Goal: Information Seeking & Learning: Learn about a topic

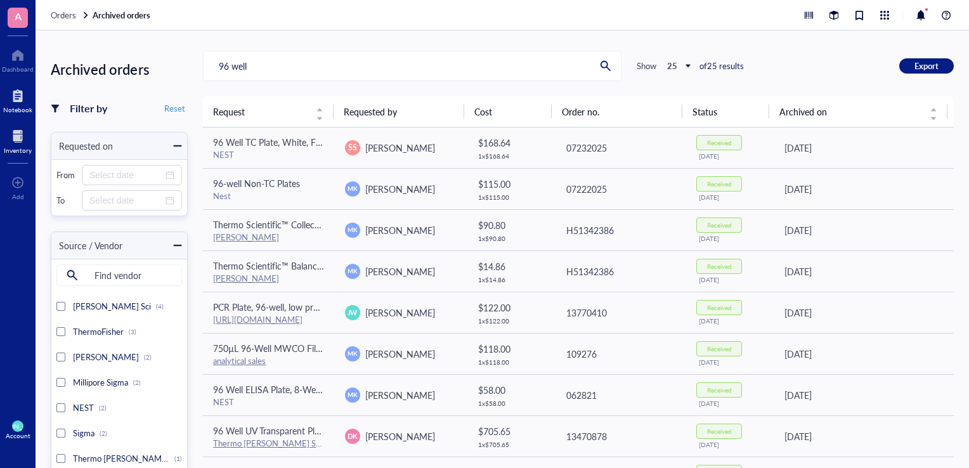
scroll to position [560, 0]
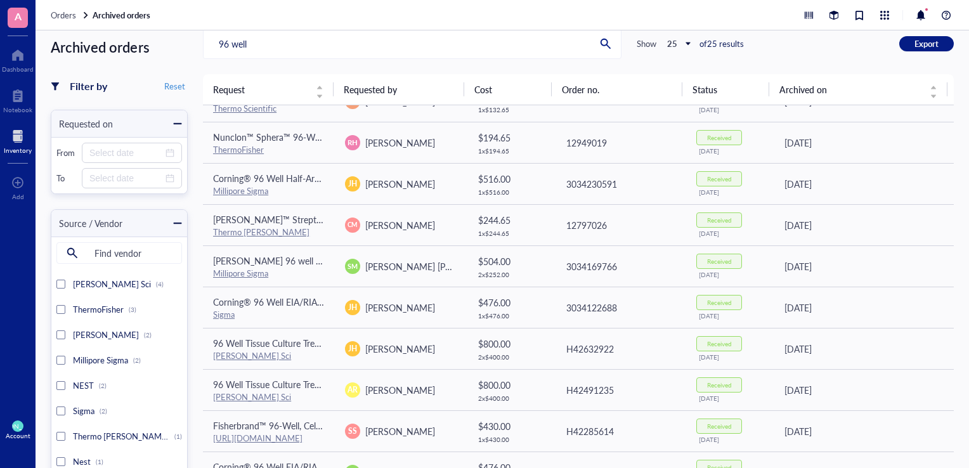
click at [11, 142] on div at bounding box center [18, 136] width 28 height 20
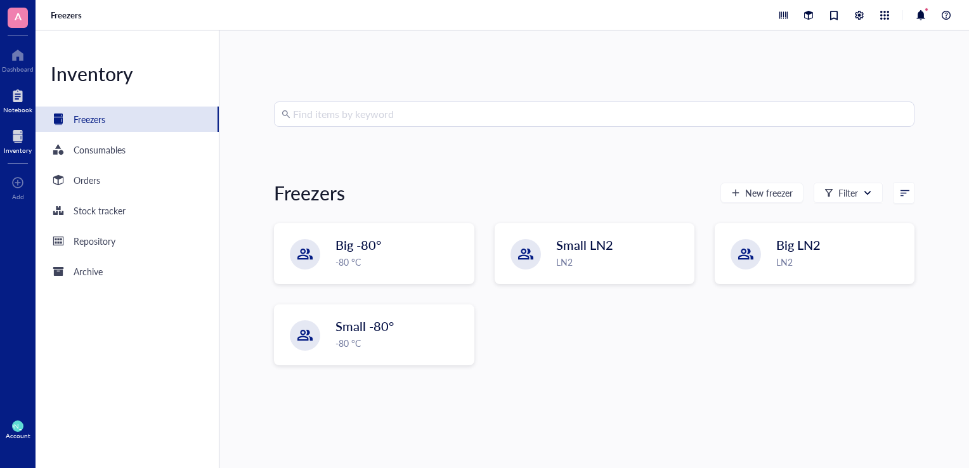
click at [16, 106] on div "Notebook" at bounding box center [17, 110] width 29 height 8
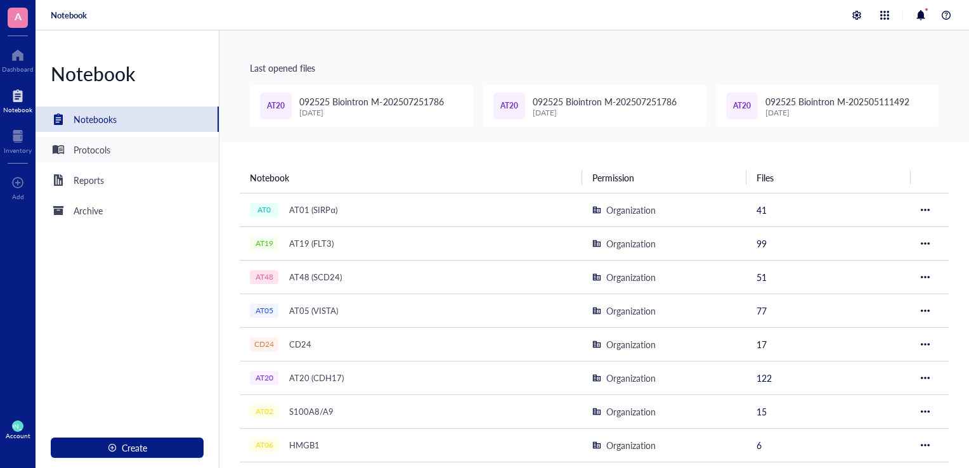
click at [129, 143] on div "Protocols" at bounding box center [127, 149] width 183 height 25
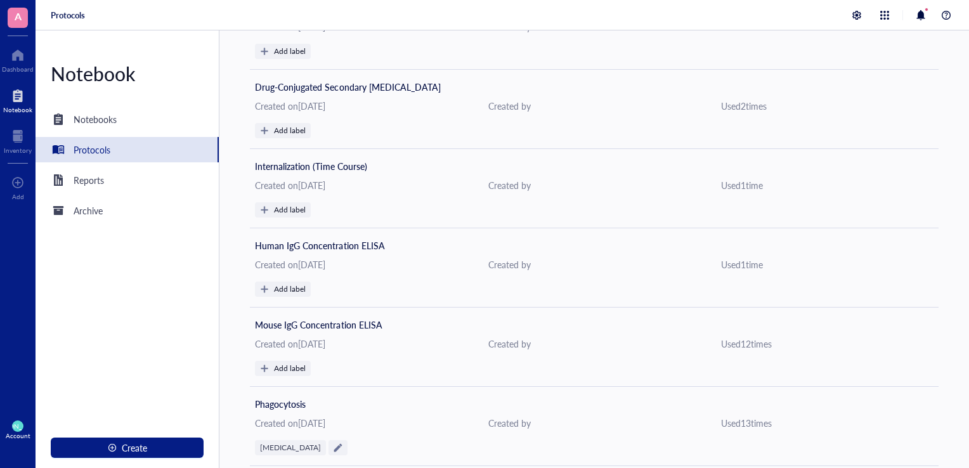
scroll to position [1876, 0]
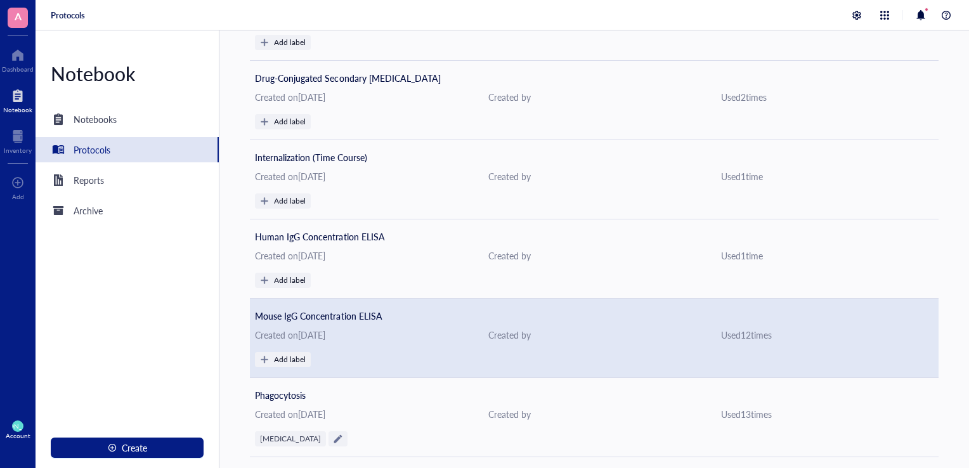
click at [359, 330] on div "Created on [DATE]" at bounding box center [361, 335] width 212 height 14
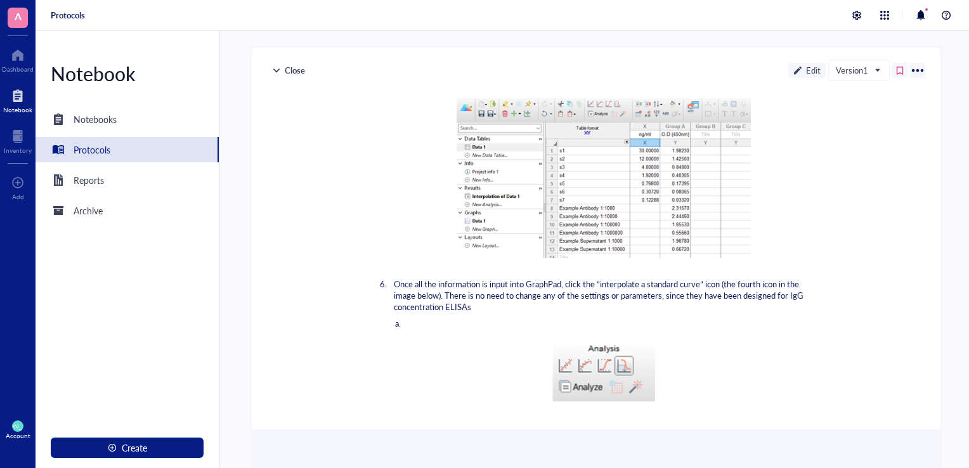
scroll to position [877, 0]
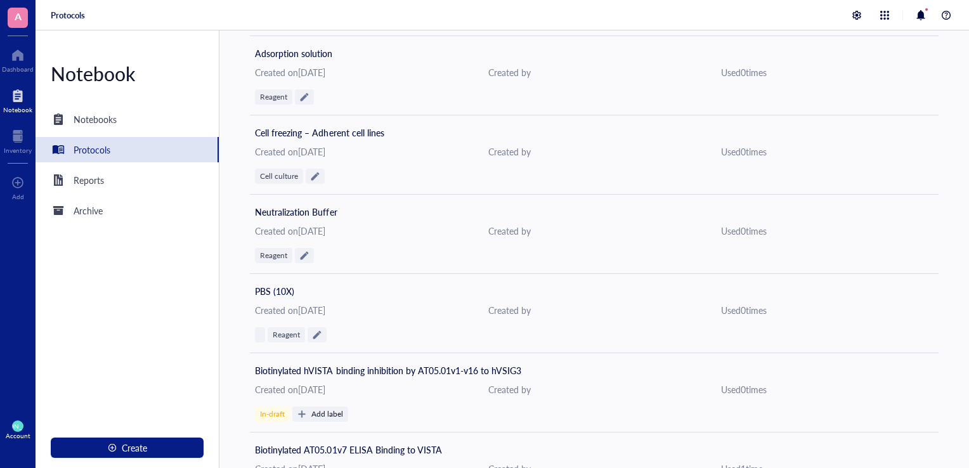
scroll to position [1265, 0]
